Goal: Transaction & Acquisition: Book appointment/travel/reservation

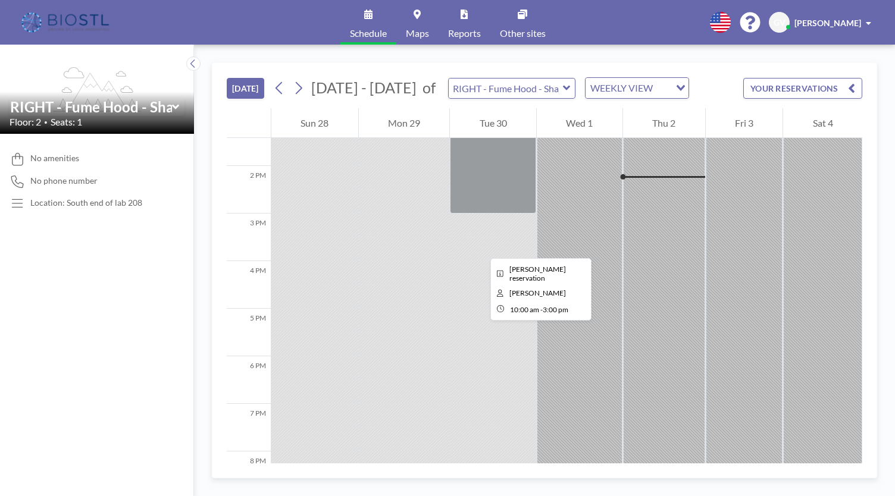
scroll to position [607, 0]
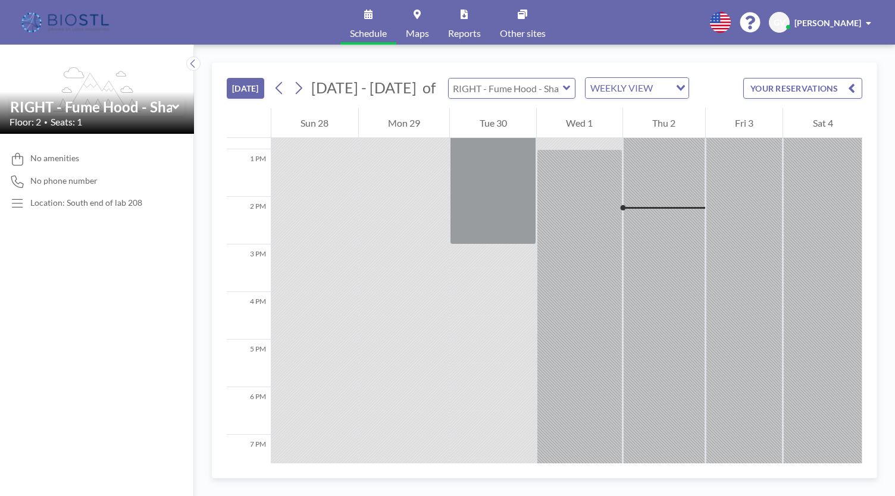
click at [549, 83] on input "text" at bounding box center [506, 89] width 114 height 20
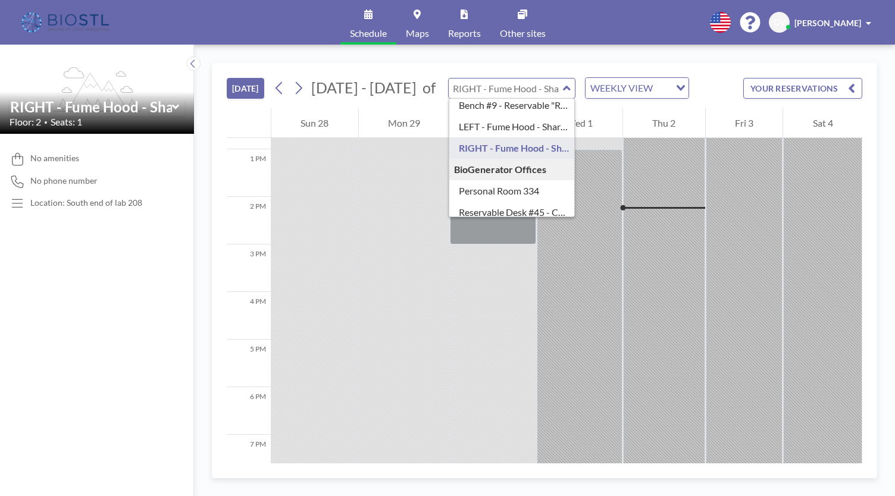
scroll to position [90, 0]
type input "LEFT - Fume Hood - Shared"
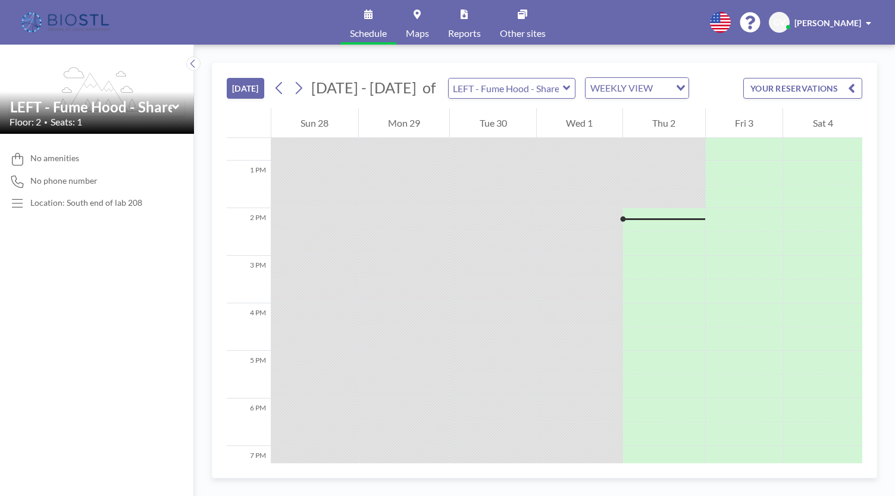
scroll to position [597, 0]
click at [650, 219] on div at bounding box center [664, 225] width 82 height 12
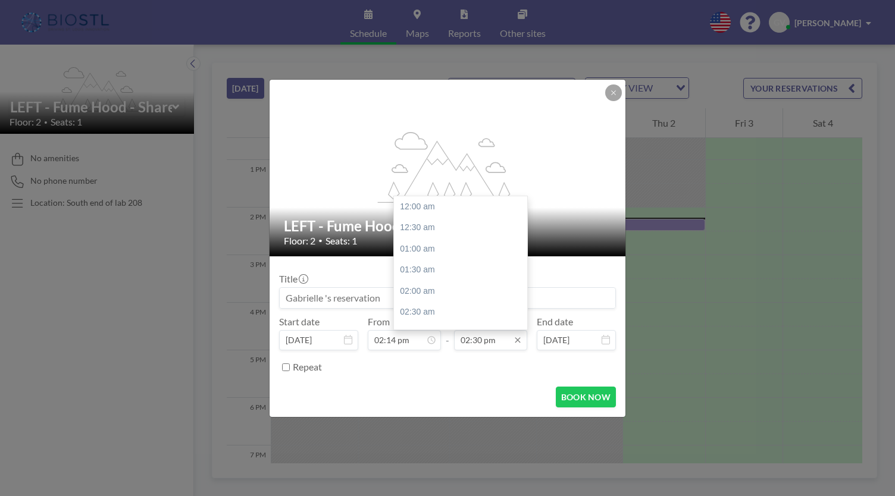
scroll to position [614, 0]
click at [482, 344] on input "02:30 pm" at bounding box center [490, 340] width 73 height 20
click at [421, 224] on div "05:00 pm" at bounding box center [463, 227] width 139 height 21
type input "05:00 pm"
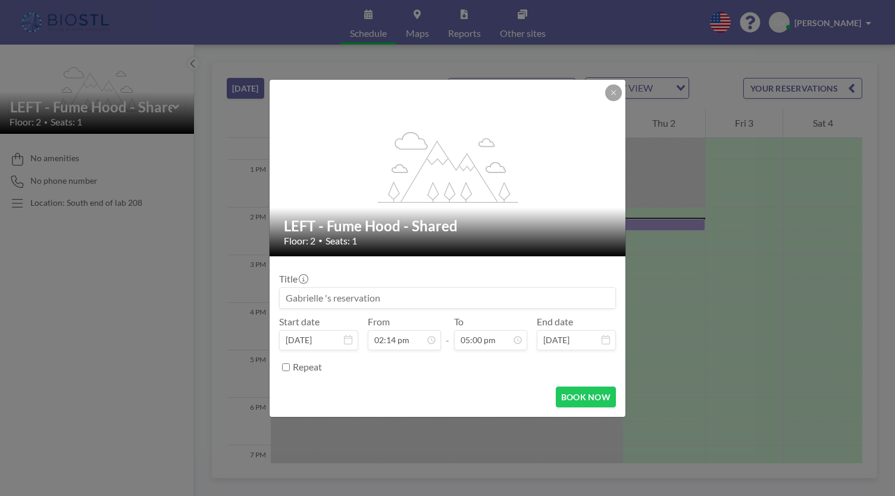
scroll to position [720, 0]
click at [576, 396] on button "BOOK NOW" at bounding box center [586, 397] width 60 height 21
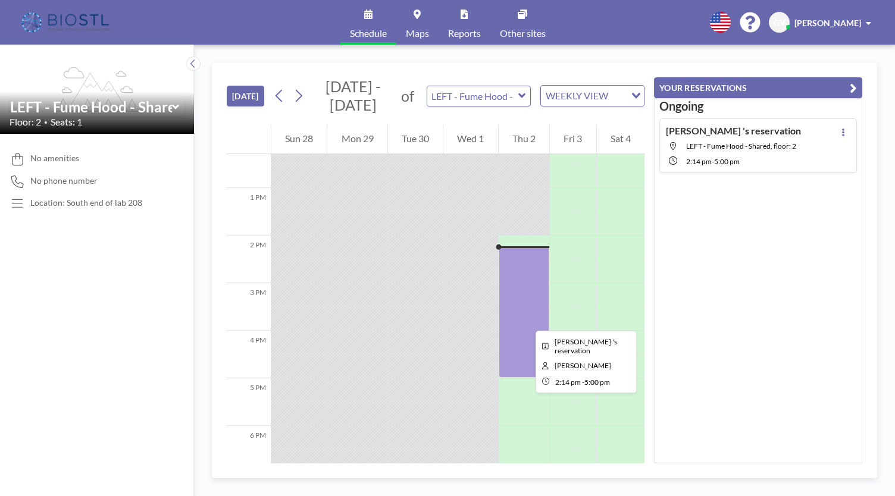
scroll to position [584, 0]
